Goal: Task Accomplishment & Management: Use online tool/utility

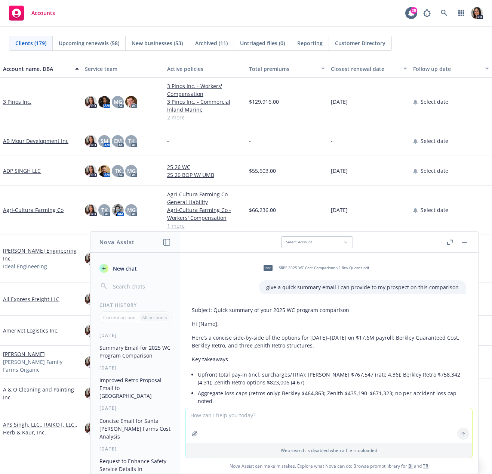
scroll to position [855, 0]
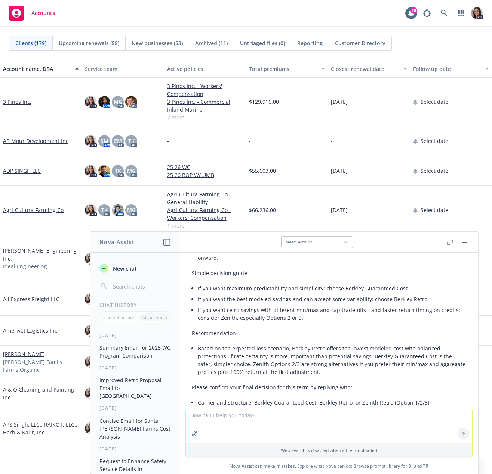
drag, startPoint x: 262, startPoint y: 402, endPoint x: 259, endPoint y: 408, distance: 7.4
click at [262, 401] on div "Subject: Clear summary and decision guide for your 2025 WC options Hi [Name], H…" at bounding box center [329, 264] width 274 height 436
click at [237, 419] on textarea at bounding box center [329, 426] width 286 height 34
paste textarea "Hi [PERSON_NAME], We are finalizing our quotes with the carriers at this time a…"
type textarea "improve this: Hi [PERSON_NAME], We are finalizing our quotes with the carriers …"
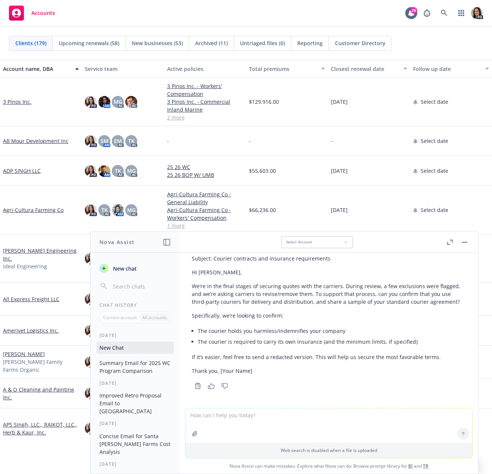
scroll to position [1184, 0]
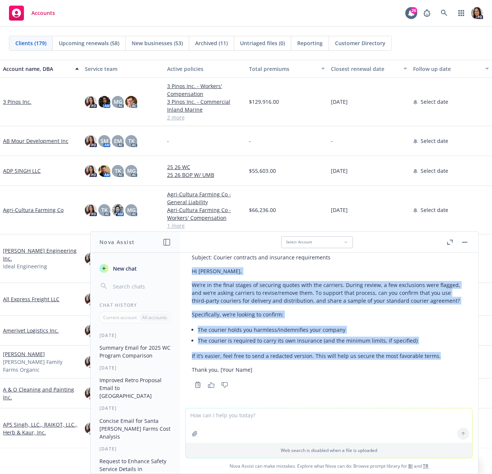
drag, startPoint x: 190, startPoint y: 276, endPoint x: 450, endPoint y: 353, distance: 271.3
click at [450, 353] on div "Subject: Courier contracts and insurance requirements Hi Selene, We’re in the f…" at bounding box center [329, 321] width 286 height 140
copy div "Hi [PERSON_NAME], We’re in the final stages of securing quotes with the carrier…"
click at [463, 241] on button "button" at bounding box center [464, 242] width 9 height 9
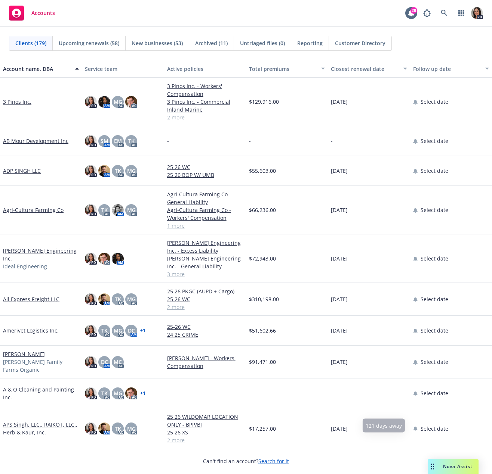
click at [429, 460] on div "Drag to move" at bounding box center [431, 467] width 9 height 15
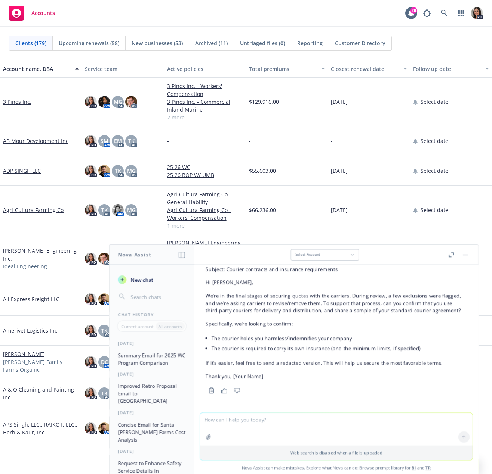
click at [435, 466] on span "Nova Assist can make mistakes. Explore what Nova can do: Browse prompt library …" at bounding box center [336, 468] width 278 height 15
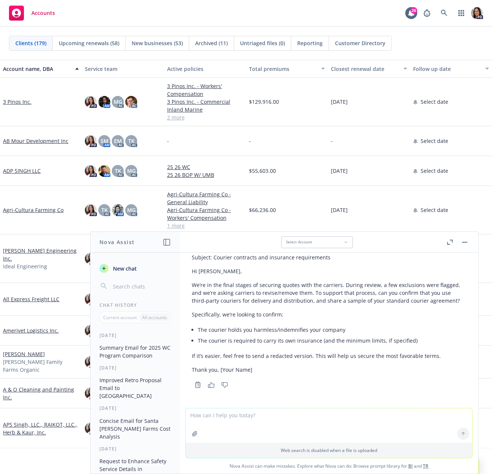
click at [180, 411] on div "Web search is disabled when a file is uploaded Nova Assist can make mistakes. E…" at bounding box center [329, 441] width 298 height 66
click at [224, 417] on textarea at bounding box center [329, 426] width 286 height 34
paste textarea "Thank you for setting the appropriate expectations! Fortunately, I was able to …"
type textarea "take this email from the contract review team and revise it in a way that i can…"
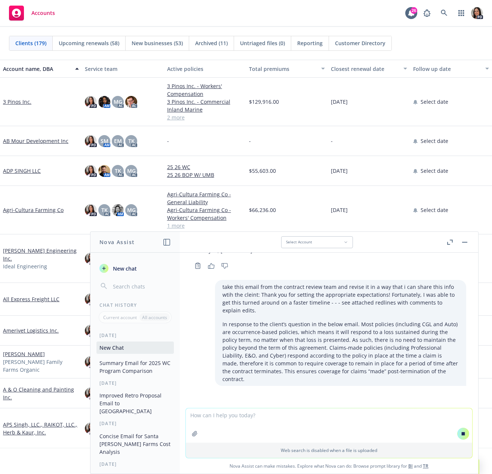
scroll to position [1250, 0]
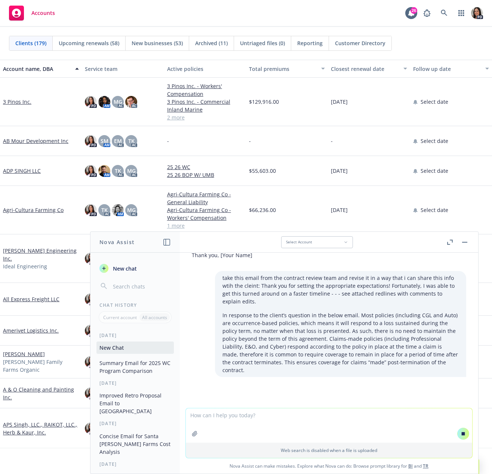
click at [313, 382] on div "pdf SRBF 2025 WC Cost Comparison v2 Rev Quotes.pdf give a quick summary email i…" at bounding box center [329, 330] width 298 height 155
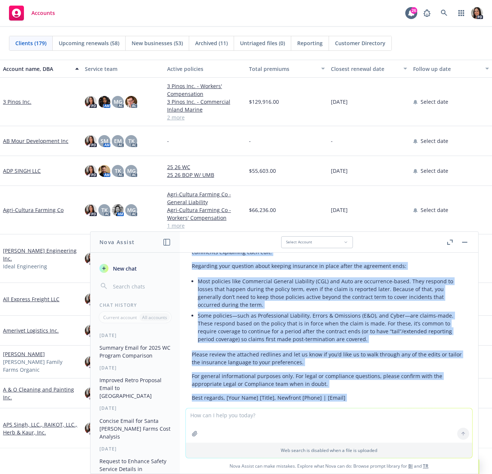
scroll to position [1491, 0]
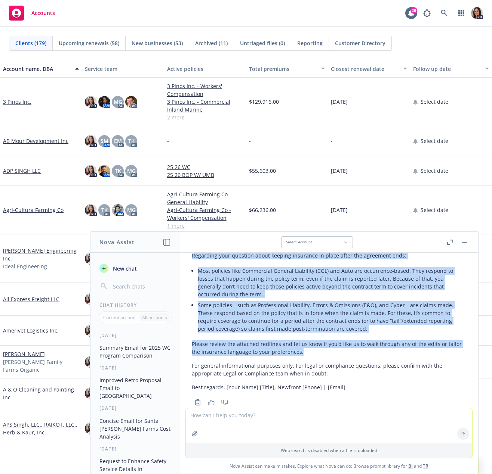
drag, startPoint x: 192, startPoint y: 290, endPoint x: 353, endPoint y: 350, distance: 172.4
click at [353, 350] on div "Subject: Contract redlines and insurance coverage clarification Hi [Client Name…" at bounding box center [329, 297] width 274 height 195
copy div "Lor Ipsumdol Sitame cons adipis elit seddoe tempor inci utlabore—etdolore mag a…"
click at [461, 239] on button at bounding box center [464, 242] width 9 height 9
click at [463, 242] on icon "button" at bounding box center [464, 242] width 5 height 1
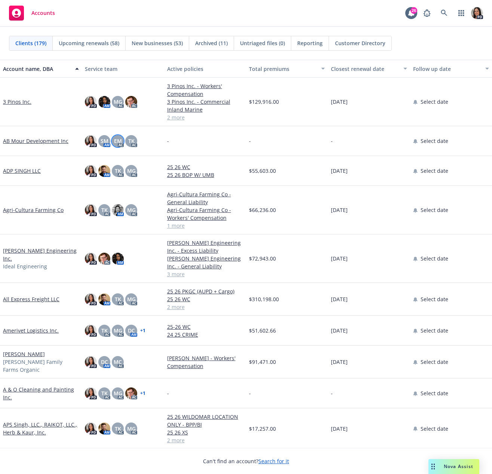
scroll to position [37, 0]
